Goal: Find contact information: Find contact information

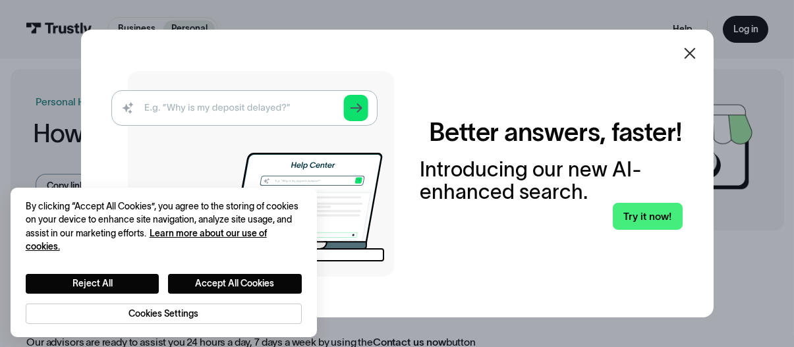
click at [695, 60] on icon at bounding box center [690, 53] width 16 height 16
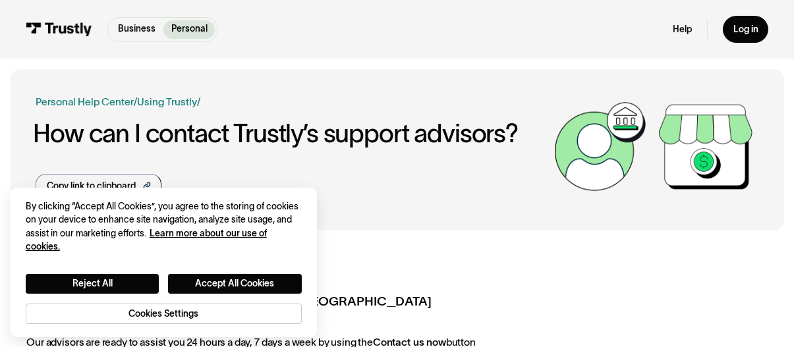
click at [449, 227] on div "Business Help Center Personal Help Center / Personal Business Troubleshooting P…" at bounding box center [397, 149] width 722 height 161
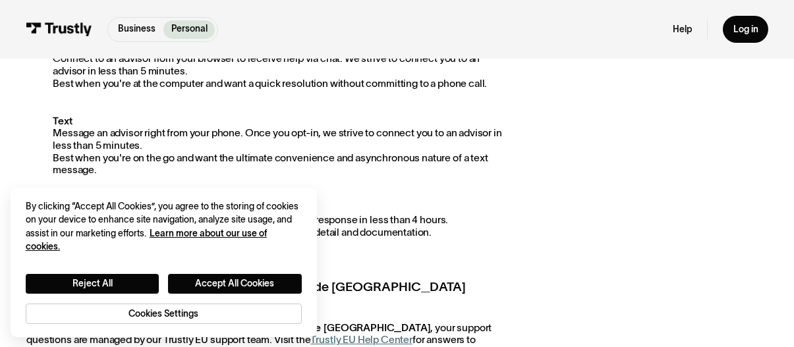
scroll to position [129, 0]
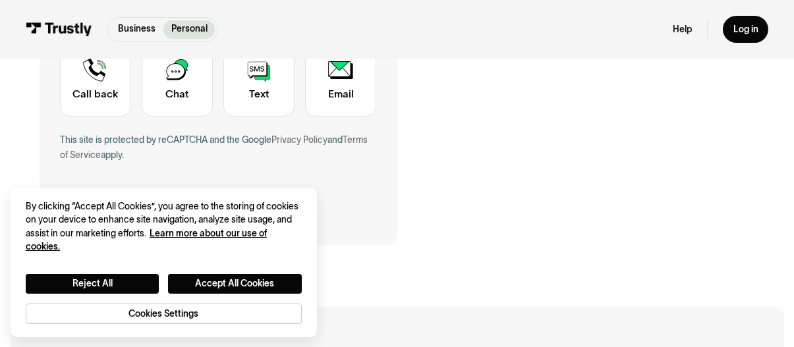
scroll to position [430, 0]
